Goal: Information Seeking & Learning: Learn about a topic

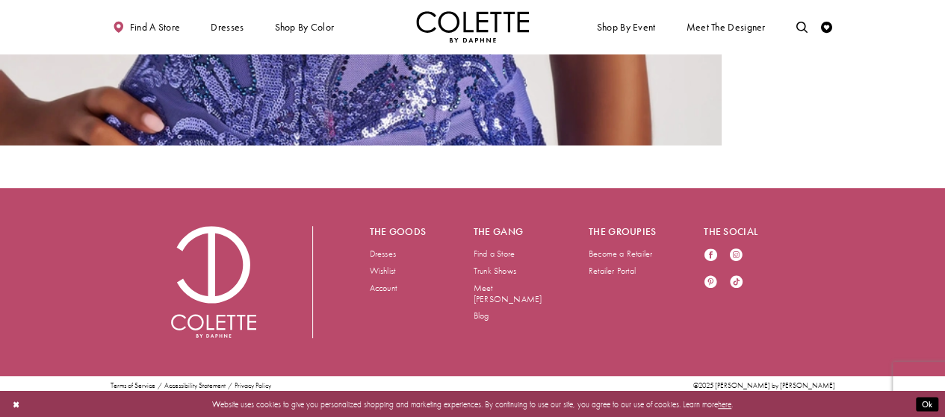
scroll to position [3186, 0]
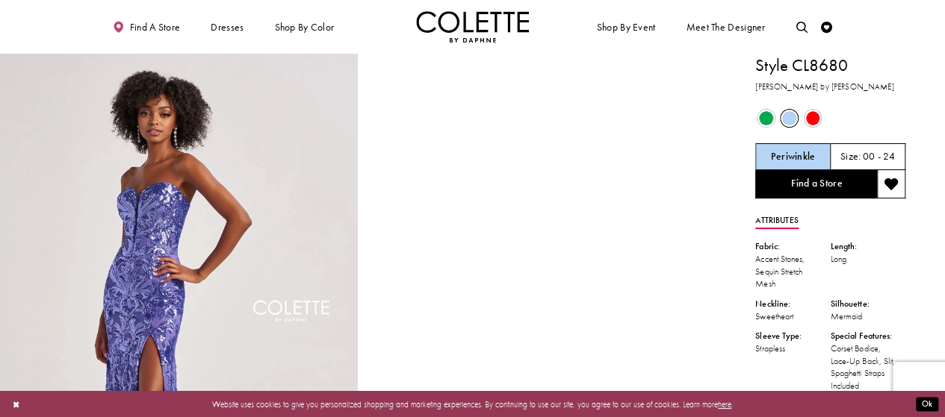
click at [788, 120] on span "Product color controls state depends on size chosen" at bounding box center [789, 118] width 14 height 14
click at [765, 118] on span "Product color controls state depends on size chosen" at bounding box center [766, 118] width 14 height 14
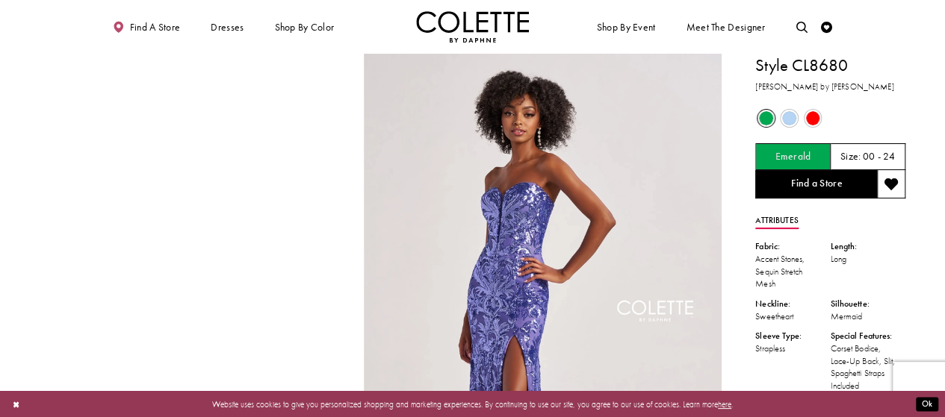
click at [764, 119] on span "Product color controls state depends on size chosen" at bounding box center [766, 118] width 14 height 14
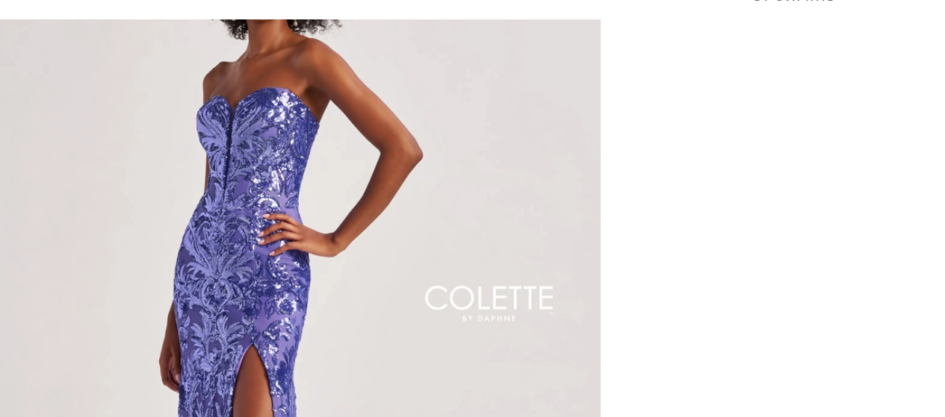
scroll to position [88, 0]
